Goal: Task Accomplishment & Management: Manage account settings

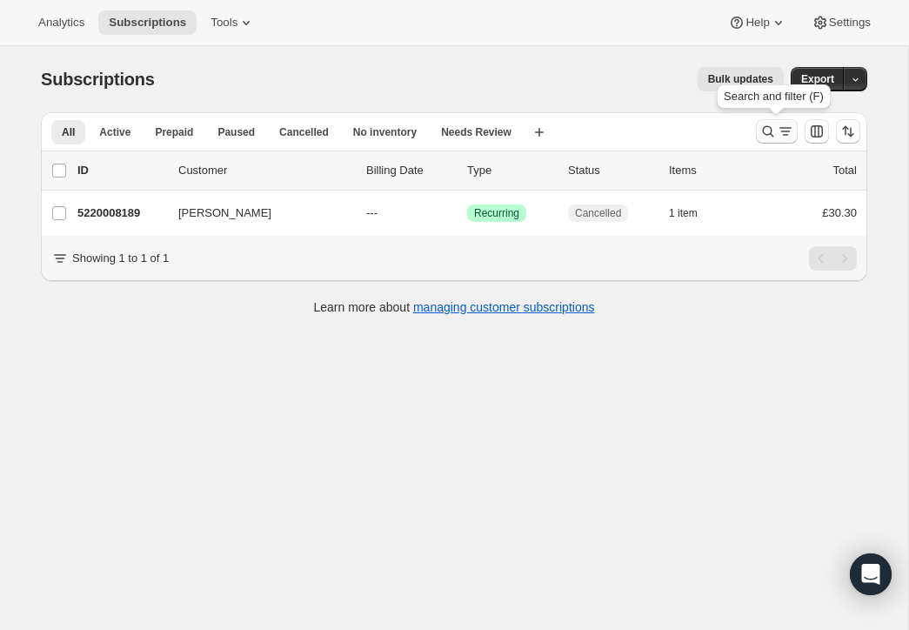
click at [767, 126] on icon "Search and filter results" at bounding box center [768, 131] width 11 height 11
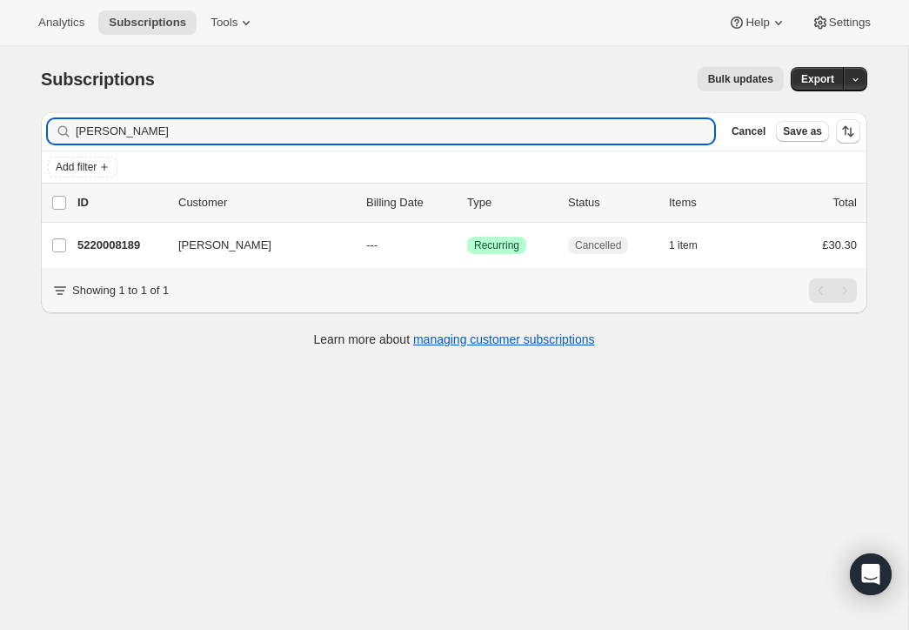
drag, startPoint x: 169, startPoint y: 130, endPoint x: 31, endPoint y: 114, distance: 138.4
click at [31, 115] on div "Filter subscribers Rebekah Quinn Clear Cancel Save as Add filter 0 selected Upd…" at bounding box center [447, 231] width 840 height 267
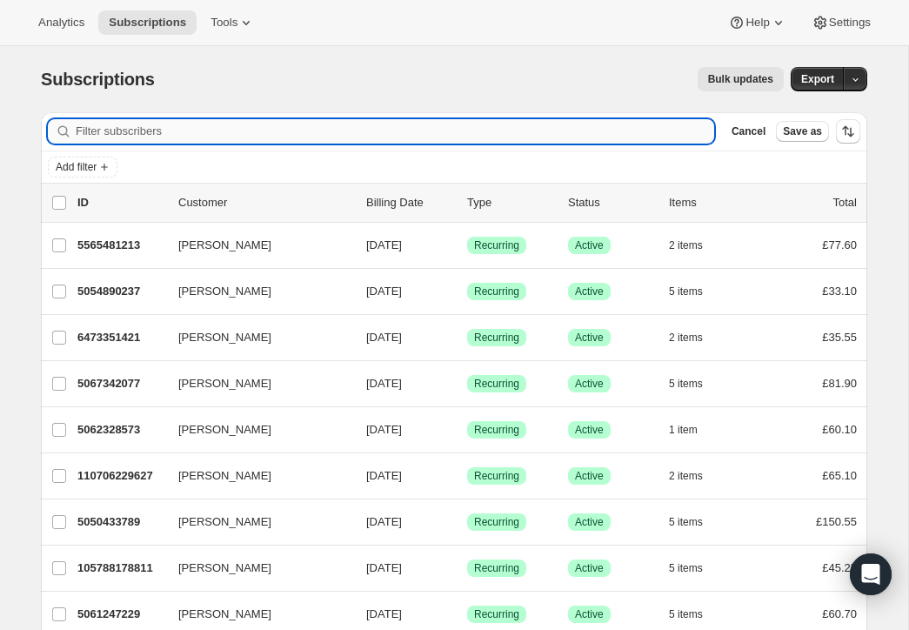
click at [84, 128] on input "Filter subscribers" at bounding box center [395, 131] width 638 height 24
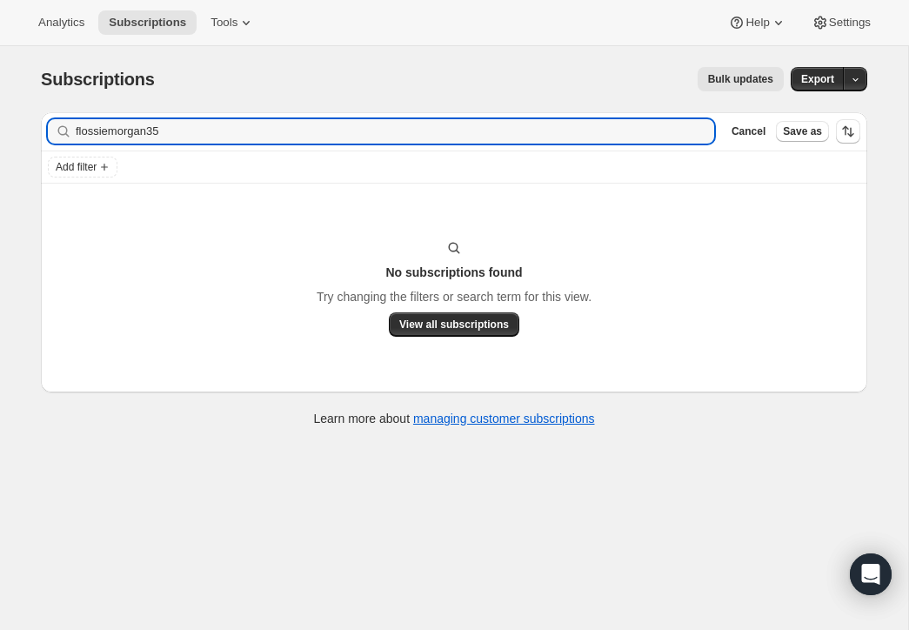
type input "flossiemorgan35"
drag, startPoint x: 179, startPoint y: 132, endPoint x: 51, endPoint y: 121, distance: 128.3
click at [52, 121] on div "flossiemorgan35 Clear" at bounding box center [381, 131] width 666 height 24
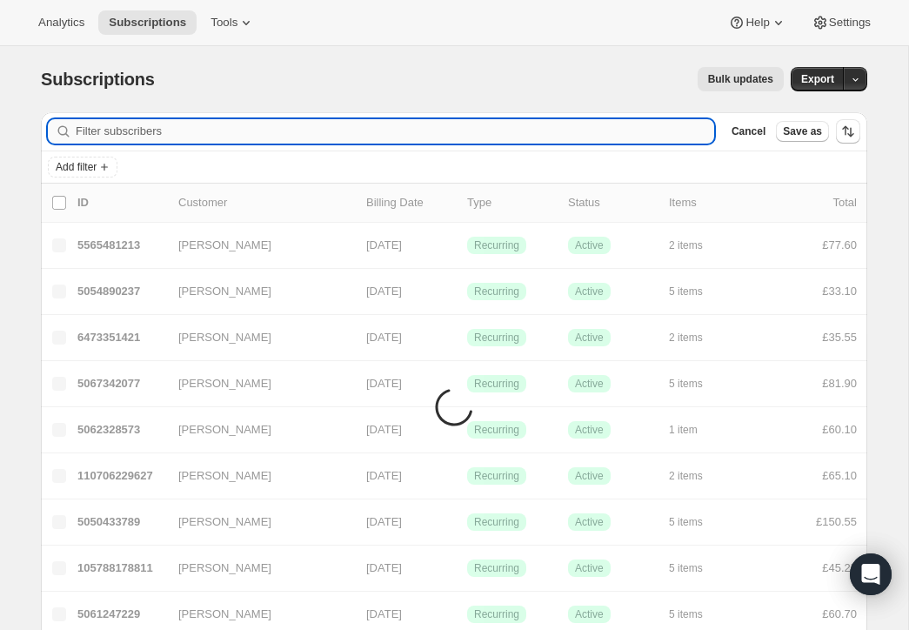
click at [98, 129] on input "Filter subscribers" at bounding box center [395, 131] width 638 height 24
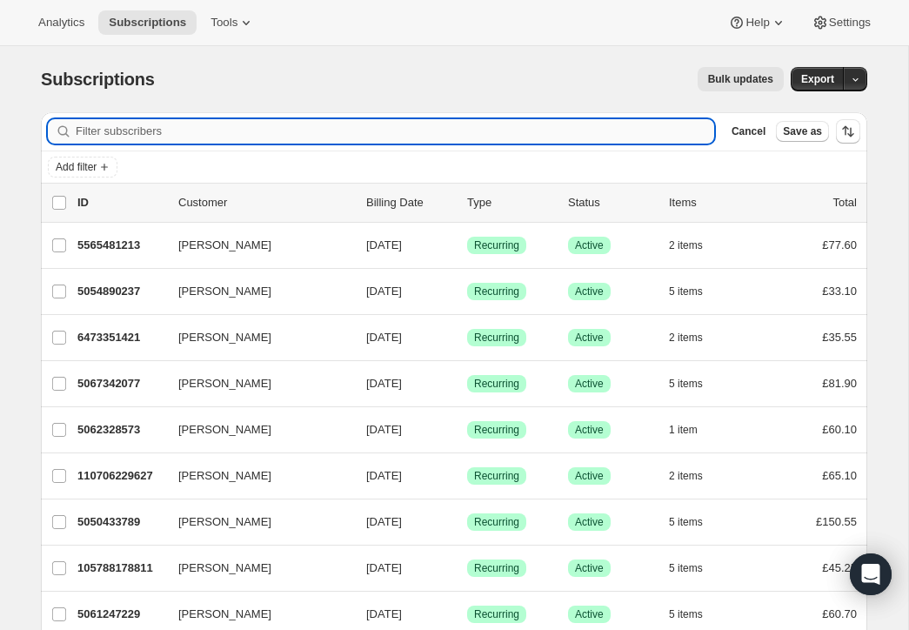
paste input "[PERSON_NAME]"
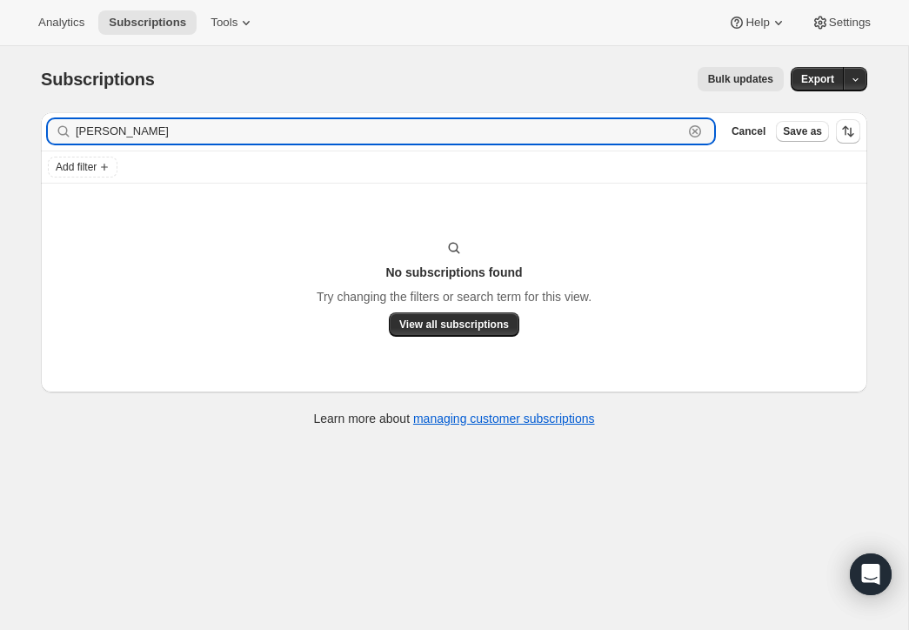
drag, startPoint x: 160, startPoint y: 131, endPoint x: 60, endPoint y: 125, distance: 100.2
click at [60, 125] on div "[PERSON_NAME] Clear" at bounding box center [381, 131] width 666 height 24
type input "[PERSON_NAME]"
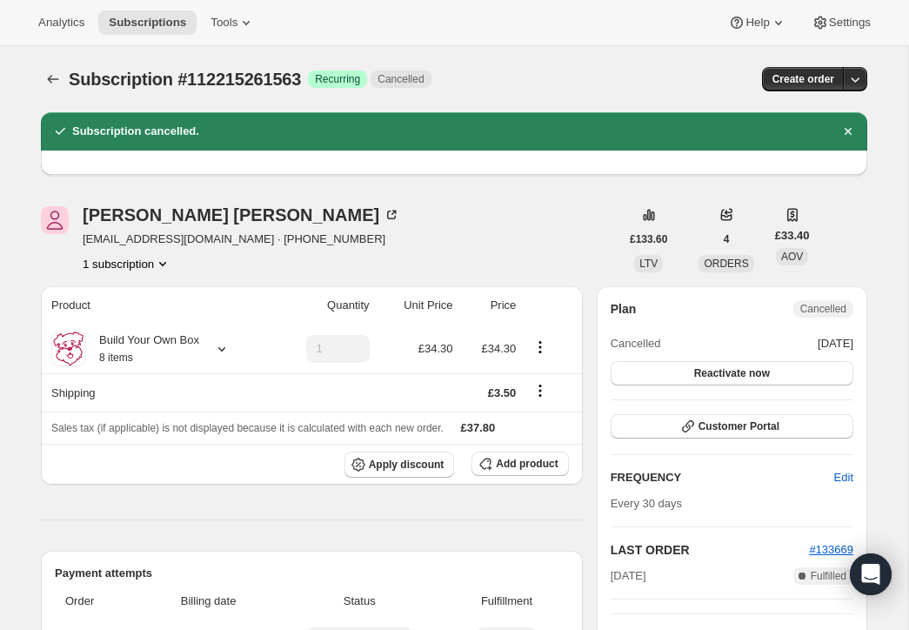
scroll to position [6, 0]
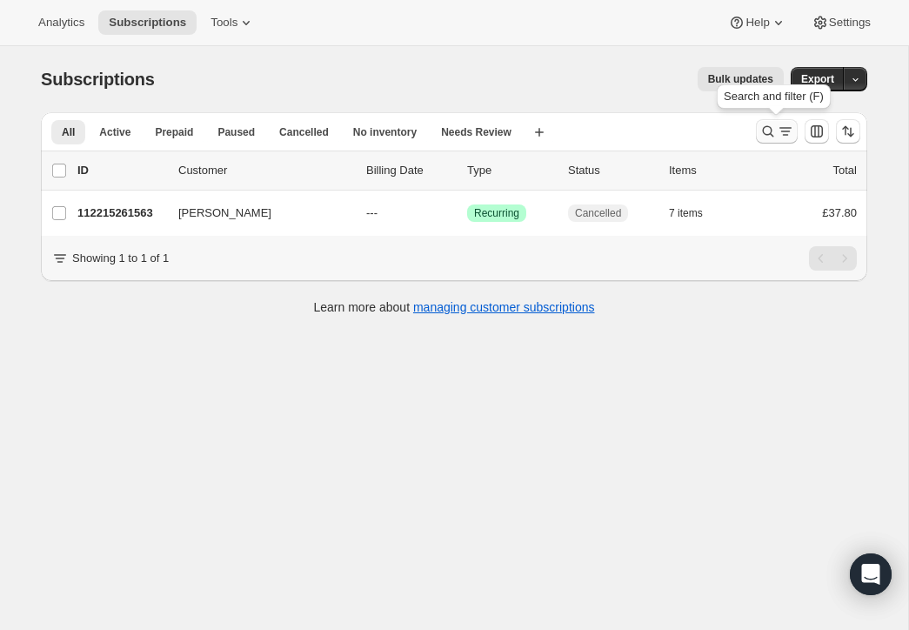
click at [765, 124] on icon "Search and filter results" at bounding box center [767, 131] width 17 height 17
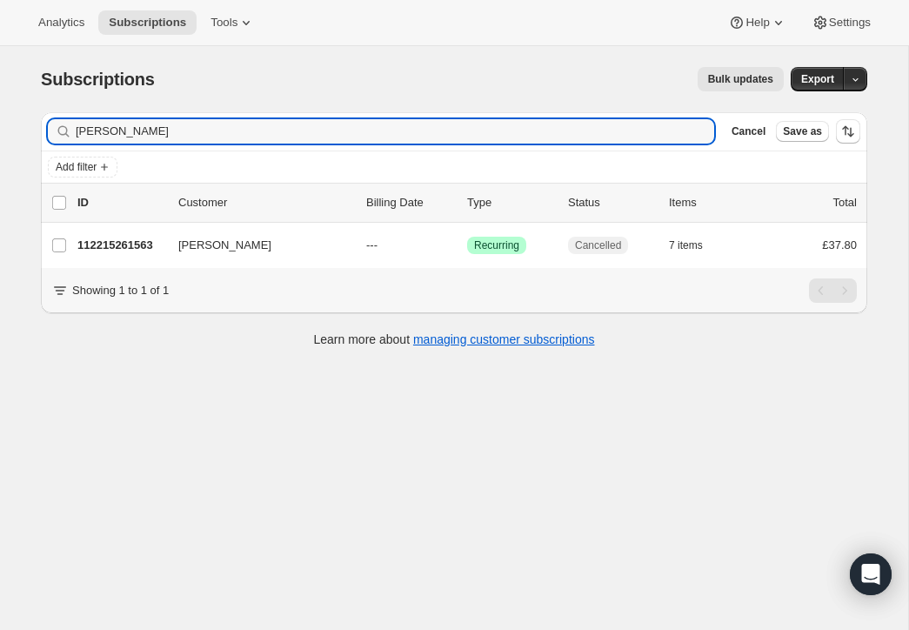
drag, startPoint x: 159, startPoint y: 134, endPoint x: 34, endPoint y: 109, distance: 127.7
click at [34, 109] on div "Filter subscribers [PERSON_NAME] Clear Cancel Save as Add filter 0 selected Upd…" at bounding box center [447, 231] width 840 height 267
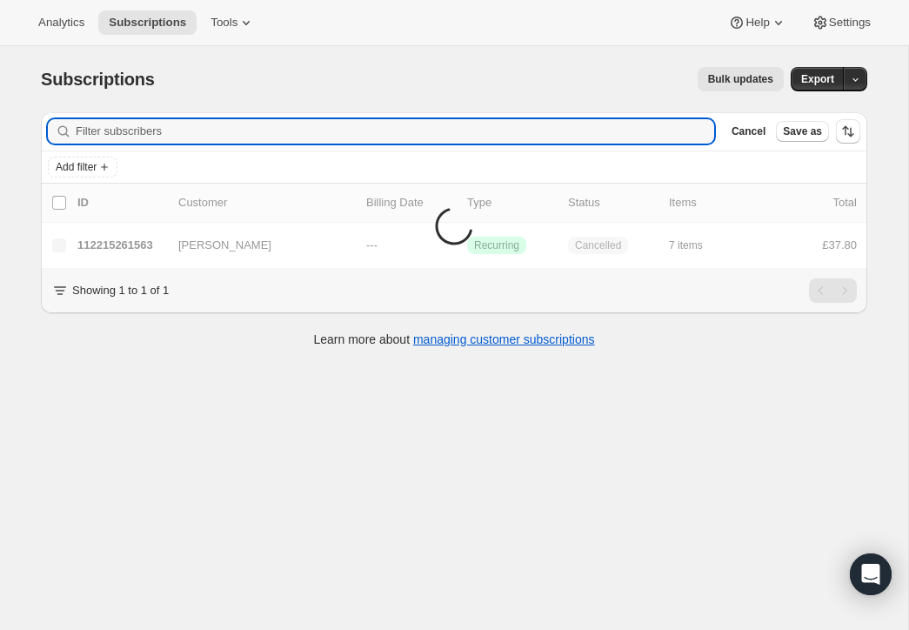
scroll to position [12, 0]
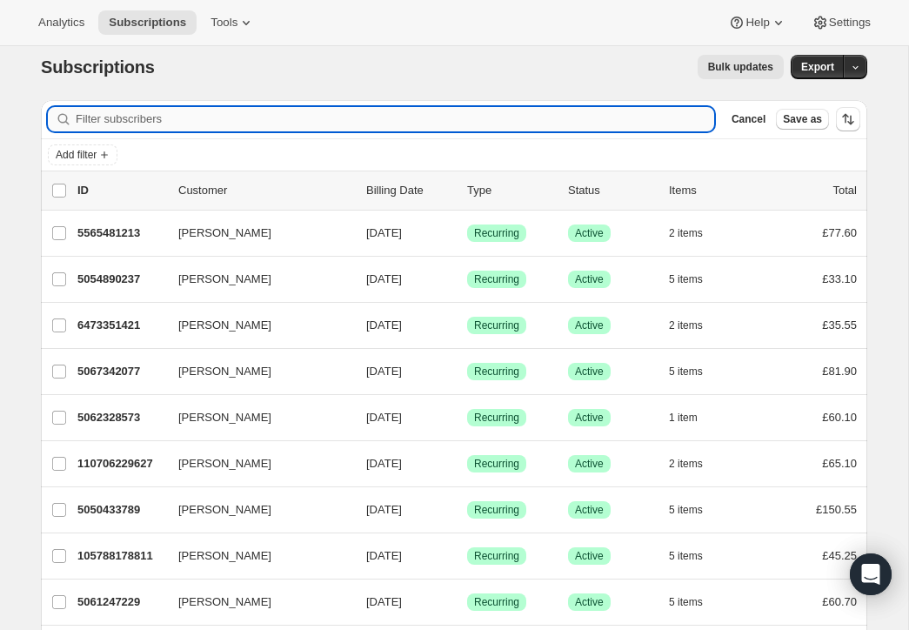
click at [87, 117] on input "Filter subscribers" at bounding box center [395, 119] width 638 height 24
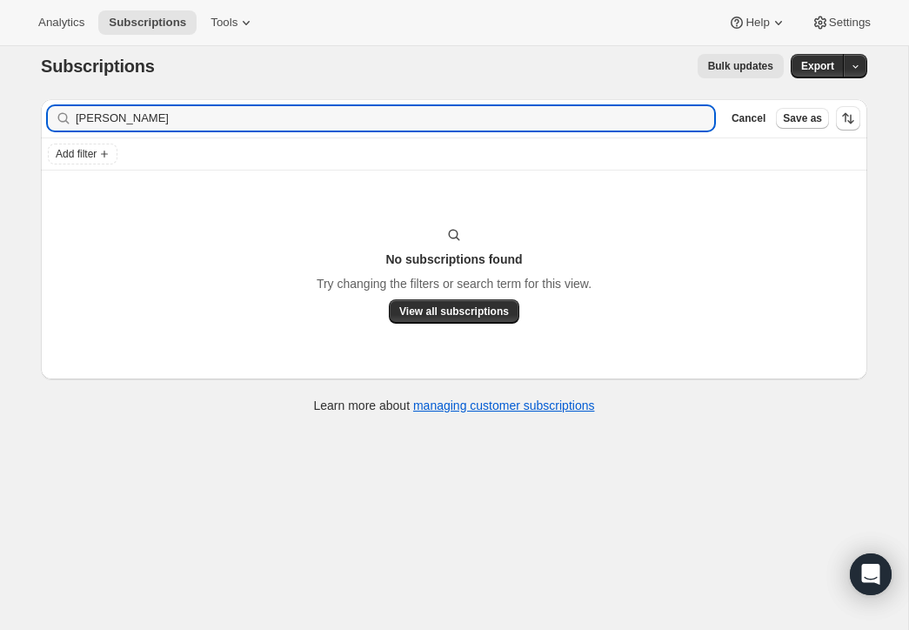
drag, startPoint x: 108, startPoint y: 118, endPoint x: 53, endPoint y: 110, distance: 55.5
click at [53, 110] on div "[PERSON_NAME] Clear" at bounding box center [381, 118] width 666 height 24
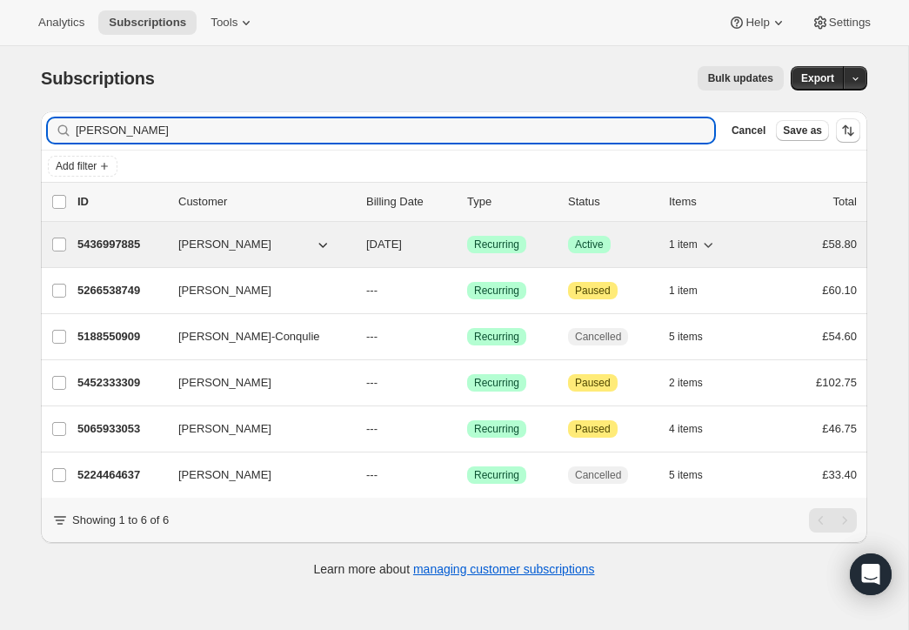
scroll to position [0, 0]
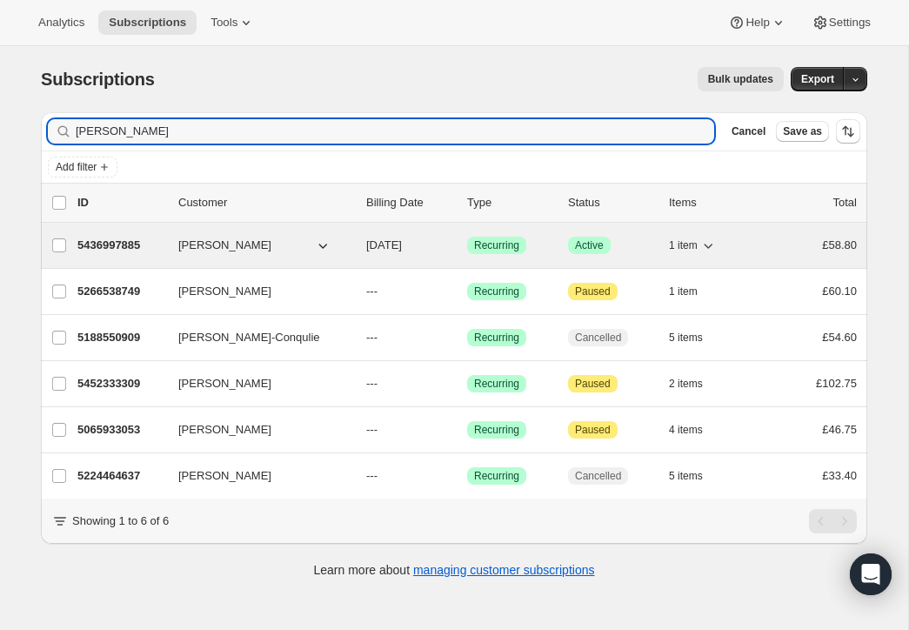
type input "[PERSON_NAME]"
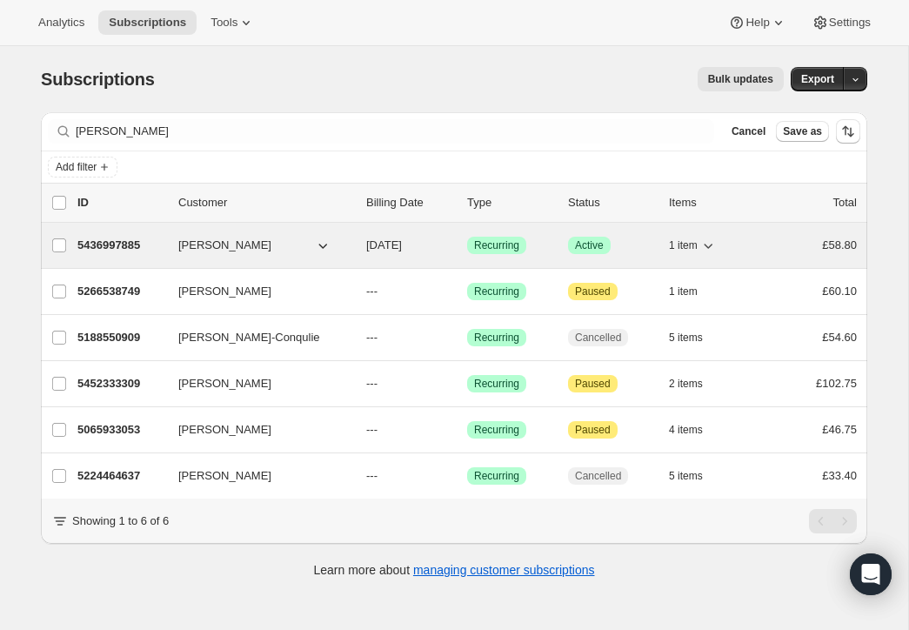
click at [137, 239] on p "5436997885" at bounding box center [120, 245] width 87 height 17
